Goal: Navigation & Orientation: Find specific page/section

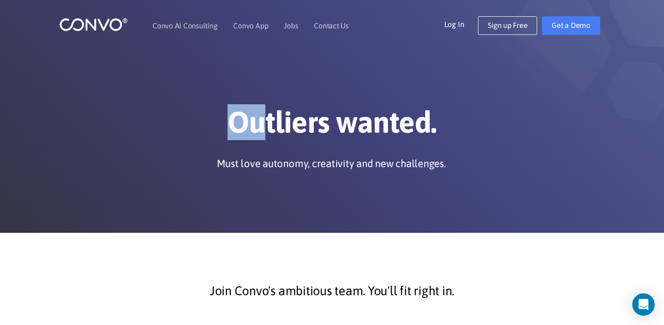
drag, startPoint x: 262, startPoint y: 122, endPoint x: 228, endPoint y: 125, distance: 33.7
click at [228, 125] on h1 "Outliers wanted." at bounding box center [332, 125] width 518 height 43
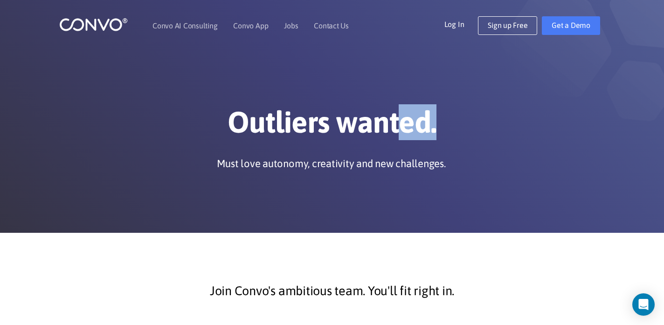
drag, startPoint x: 401, startPoint y: 125, endPoint x: 442, endPoint y: 127, distance: 40.6
click at [442, 127] on h1 "Outliers wanted." at bounding box center [332, 125] width 518 height 43
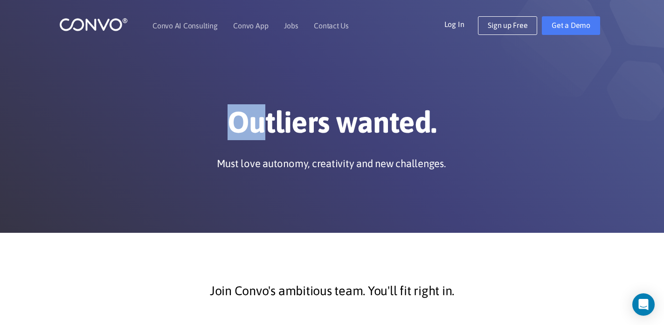
drag, startPoint x: 265, startPoint y: 125, endPoint x: 223, endPoint y: 125, distance: 42.0
click at [223, 125] on h1 "Outliers wanted." at bounding box center [332, 125] width 518 height 43
drag, startPoint x: 233, startPoint y: 130, endPoint x: 264, endPoint y: 133, distance: 31.9
click at [264, 133] on h1 "Outliers wanted." at bounding box center [332, 125] width 518 height 43
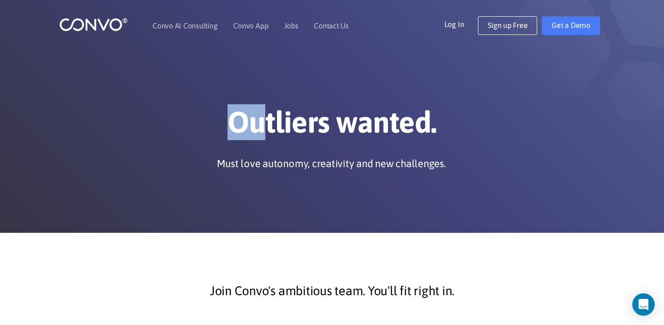
click at [264, 133] on h1 "Outliers wanted." at bounding box center [332, 125] width 518 height 43
drag, startPoint x: 265, startPoint y: 121, endPoint x: 228, endPoint y: 121, distance: 36.8
click at [228, 121] on h1 "Outliers wanted." at bounding box center [332, 125] width 518 height 43
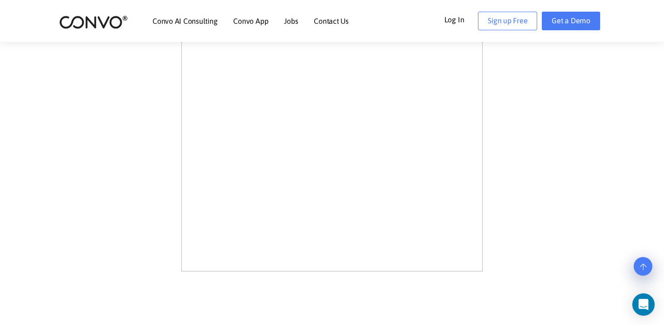
scroll to position [657, 0]
